Goal: Task Accomplishment & Management: Use online tool/utility

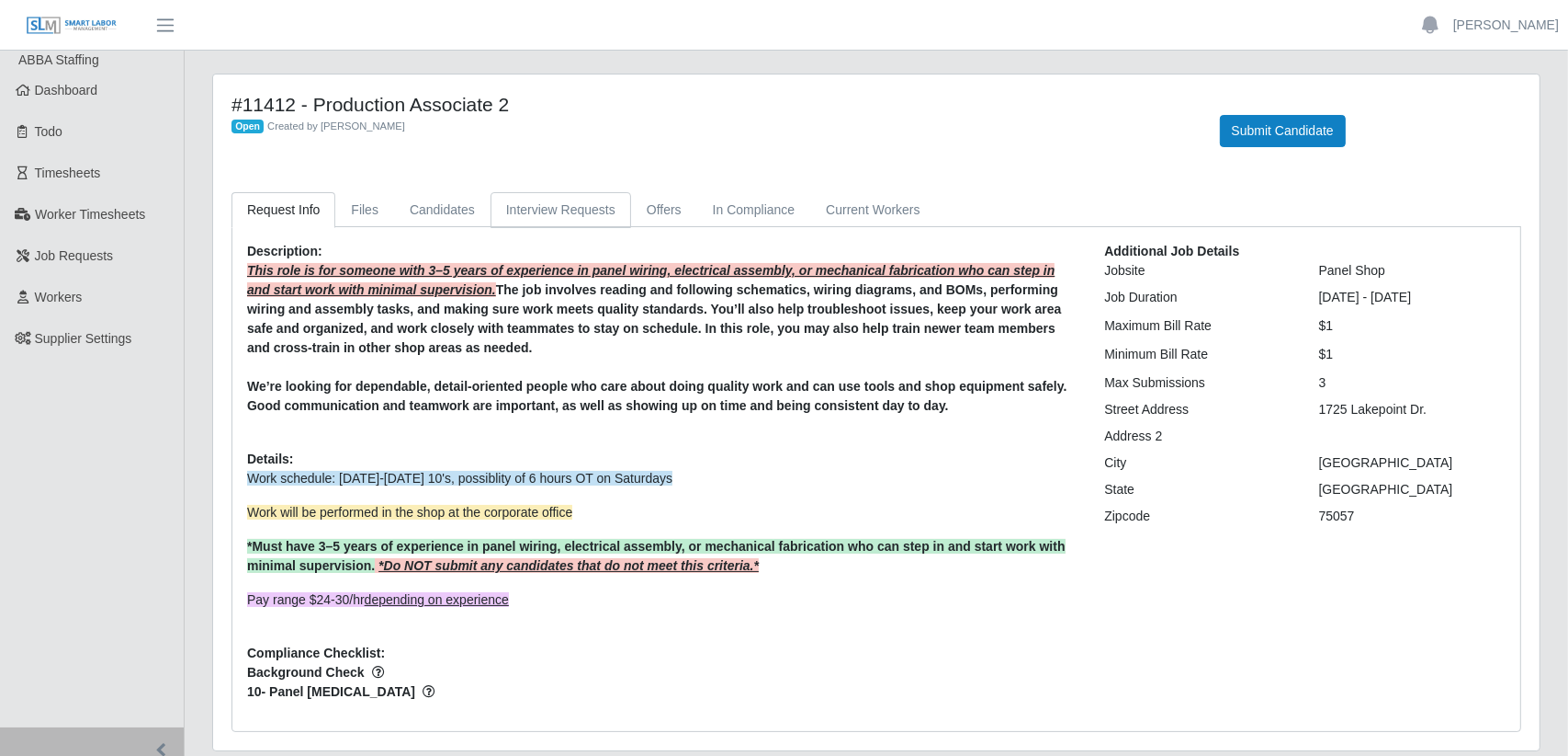
click at [547, 208] on link "Interview Requests" at bounding box center [560, 210] width 141 height 36
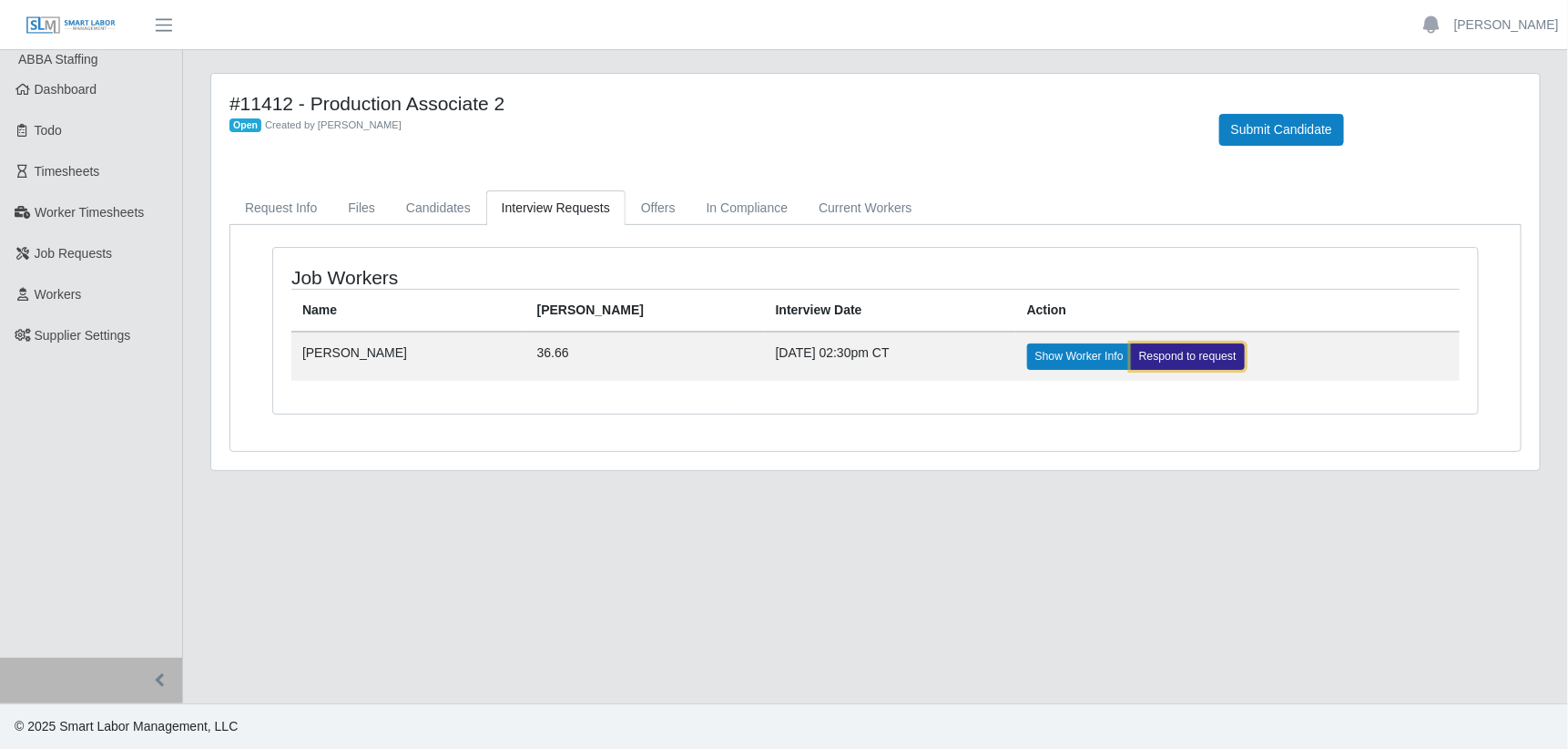
click at [1142, 355] on link "Respond to request" at bounding box center [1188, 356] width 114 height 26
click at [1155, 353] on link "Respond to request" at bounding box center [1188, 356] width 114 height 26
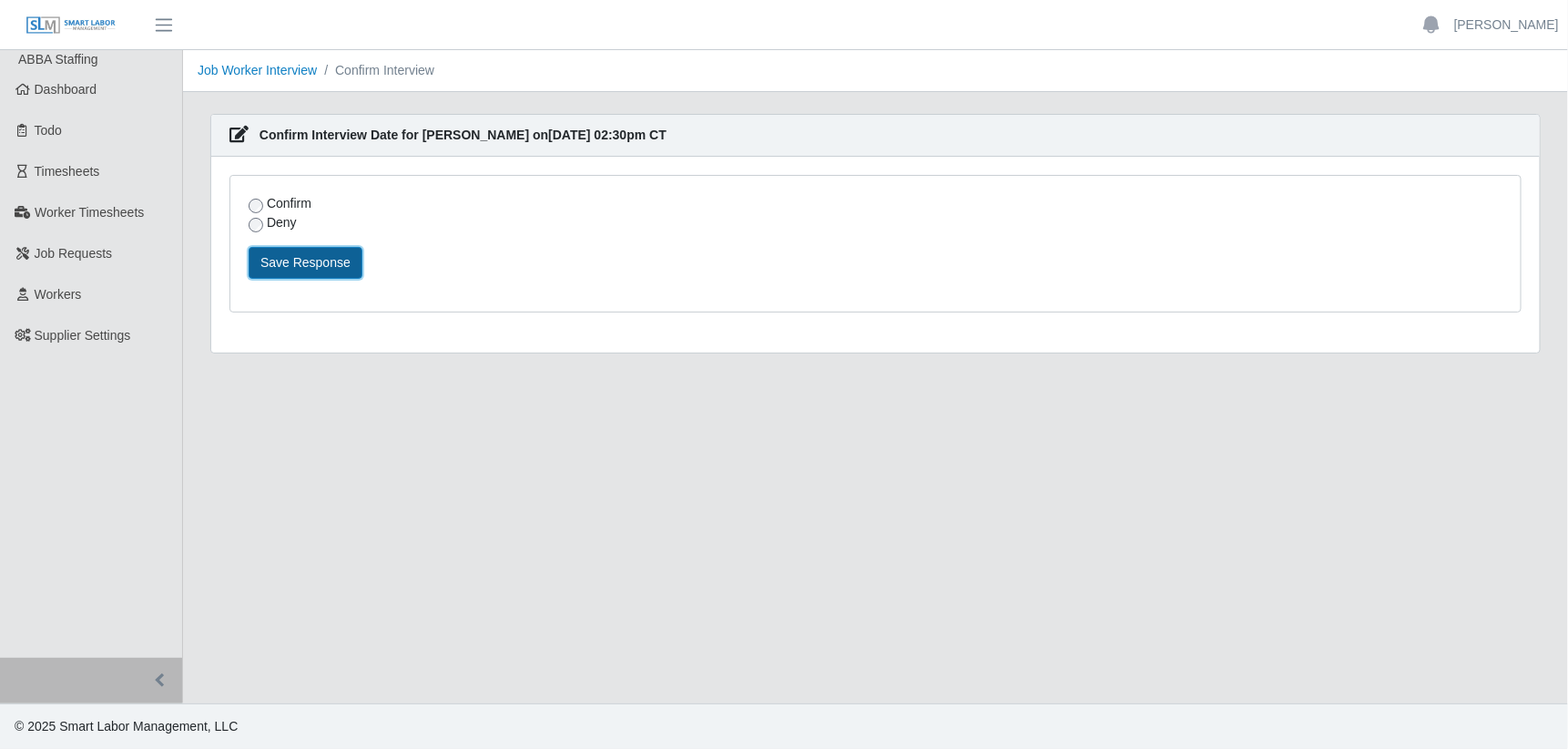
click at [291, 266] on button "Save Response" at bounding box center [305, 263] width 114 height 32
